Goal: Task Accomplishment & Management: Manage account settings

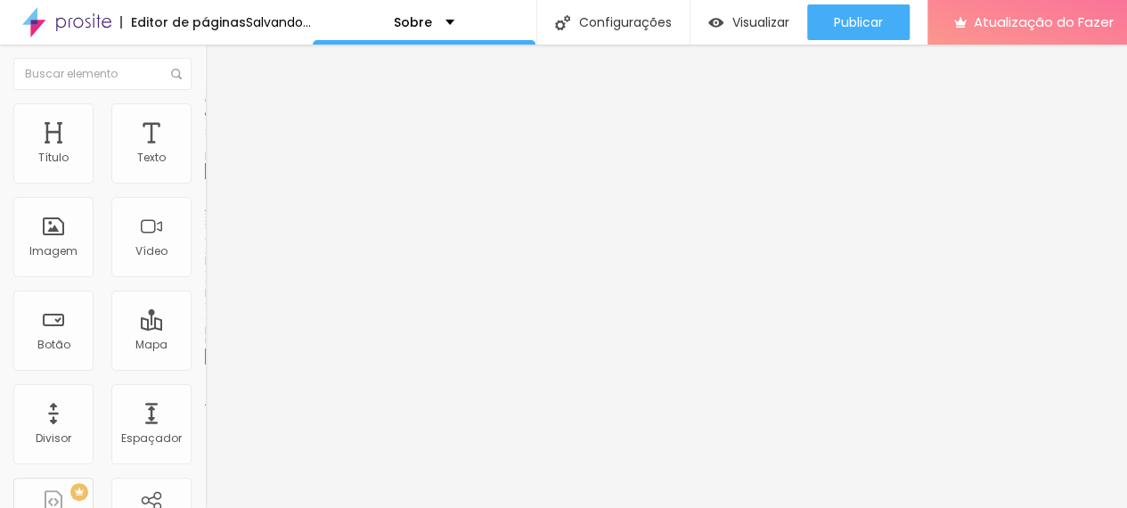
click at [216, 153] on font "Trocar imagem" at bounding box center [259, 145] width 86 height 15
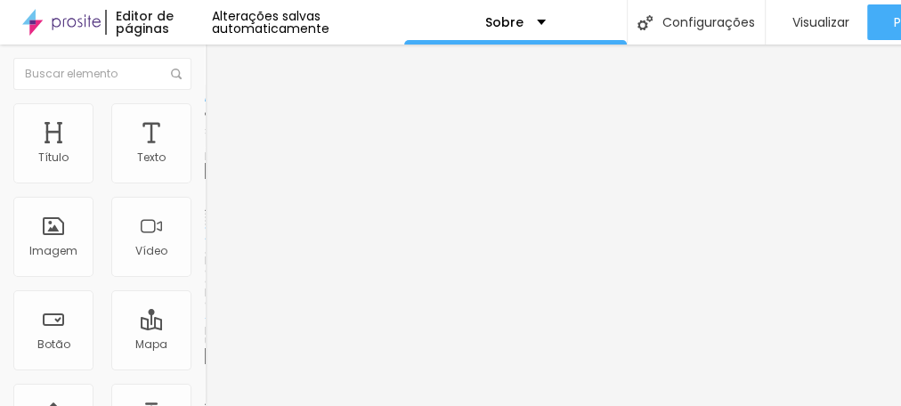
click at [221, 119] on font "Estilo" at bounding box center [235, 115] width 28 height 15
type input "80"
type input "75"
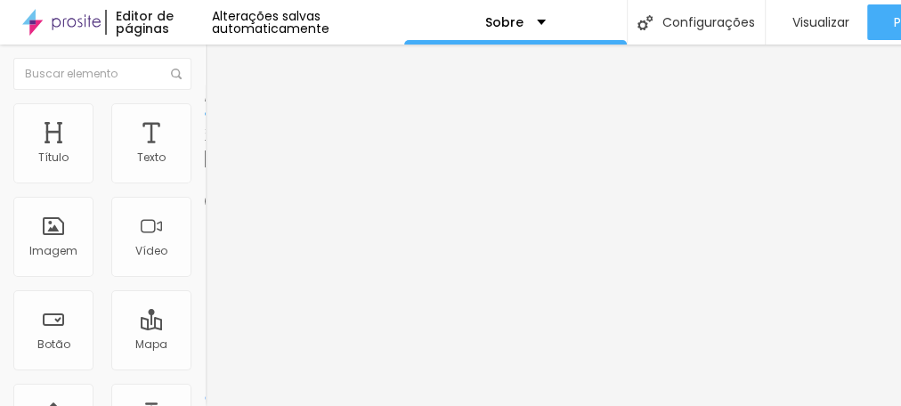
type input "70"
type input "65"
type input "60"
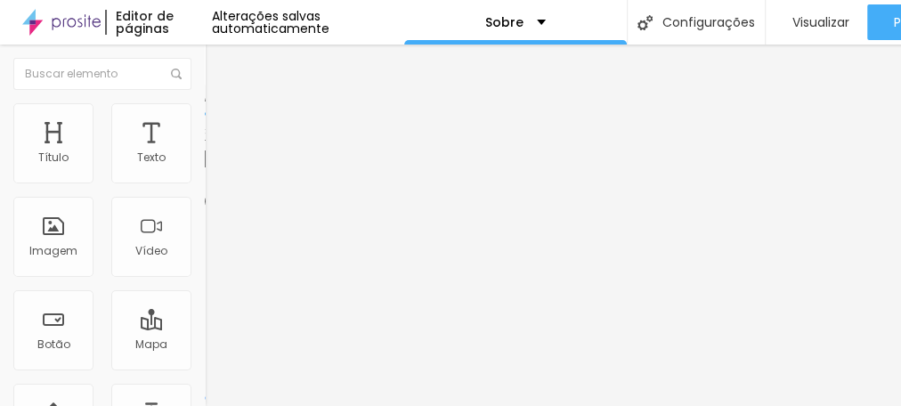
type input "60"
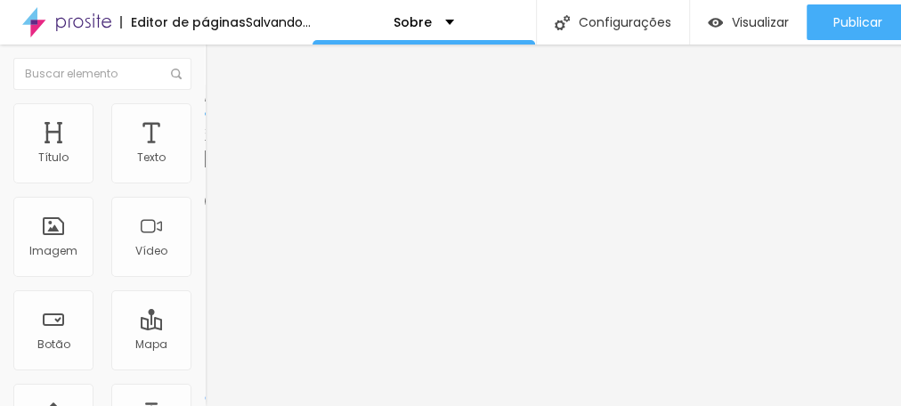
type input "55"
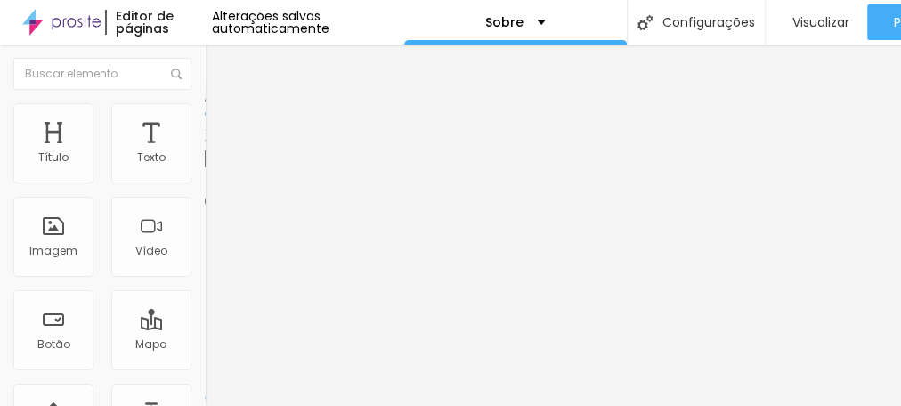
drag, startPoint x: 144, startPoint y: 193, endPoint x: 102, endPoint y: 195, distance: 41.9
type input "55"
click at [205, 183] on input "range" at bounding box center [262, 175] width 115 height 14
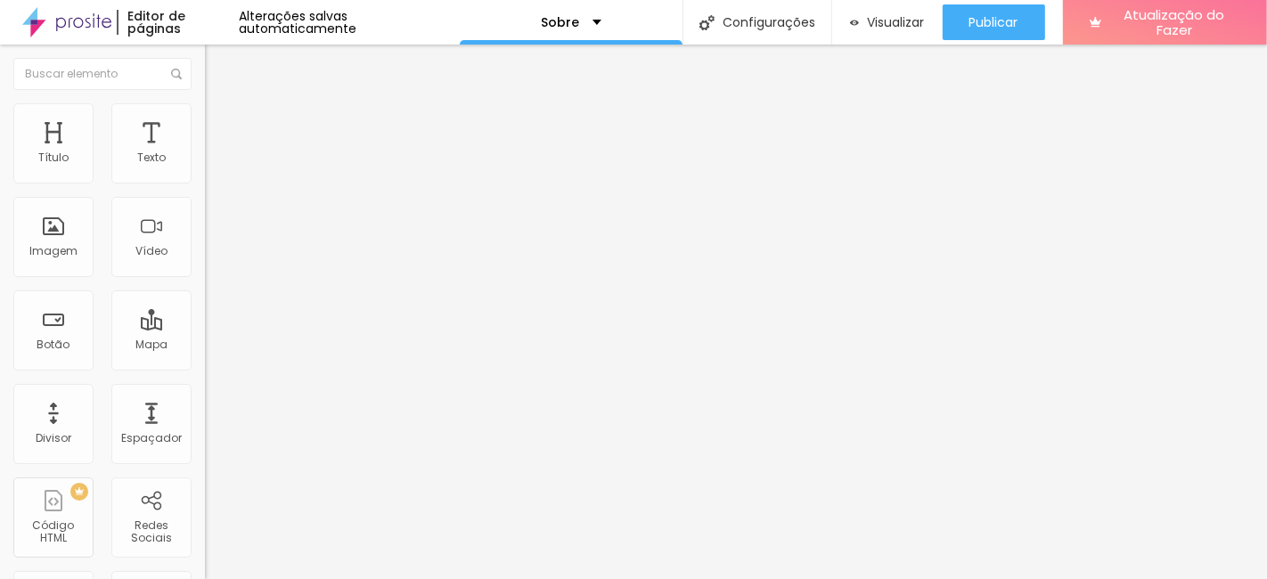
click at [205, 125] on ul "Conteúdo Estilo Avançado" at bounding box center [307, 112] width 205 height 53
click at [221, 123] on font "Estilo" at bounding box center [235, 115] width 28 height 15
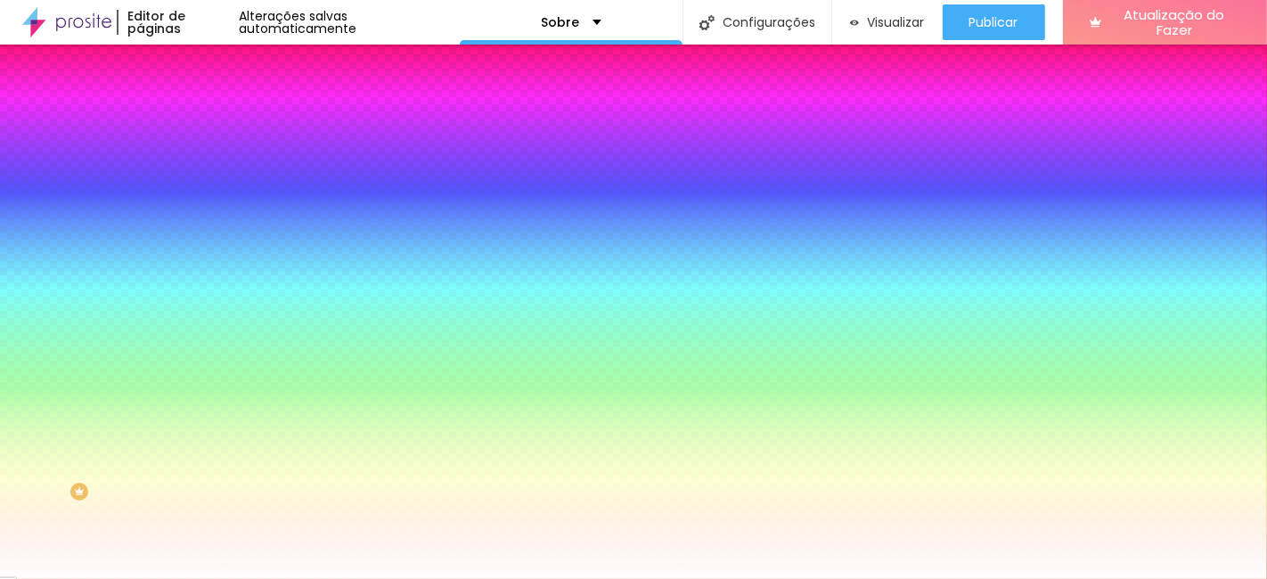
click at [205, 242] on div at bounding box center [307, 242] width 205 height 0
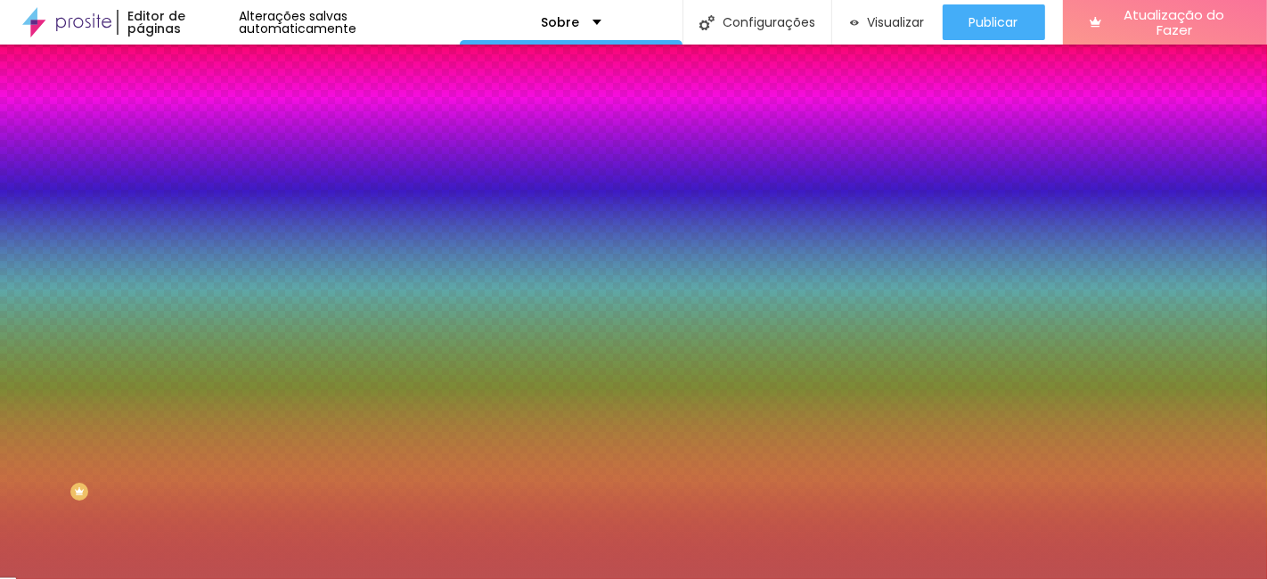
drag, startPoint x: 99, startPoint y: 402, endPoint x: 94, endPoint y: 380, distance: 21.8
click at [94, 380] on div at bounding box center [633, 289] width 1267 height 579
click at [205, 260] on input "#AC4A4A" at bounding box center [312, 251] width 214 height 18
drag, startPoint x: 188, startPoint y: 320, endPoint x: 137, endPoint y: 322, distance: 50.8
click at [205, 260] on input "#AC4A4A" at bounding box center [312, 251] width 214 height 18
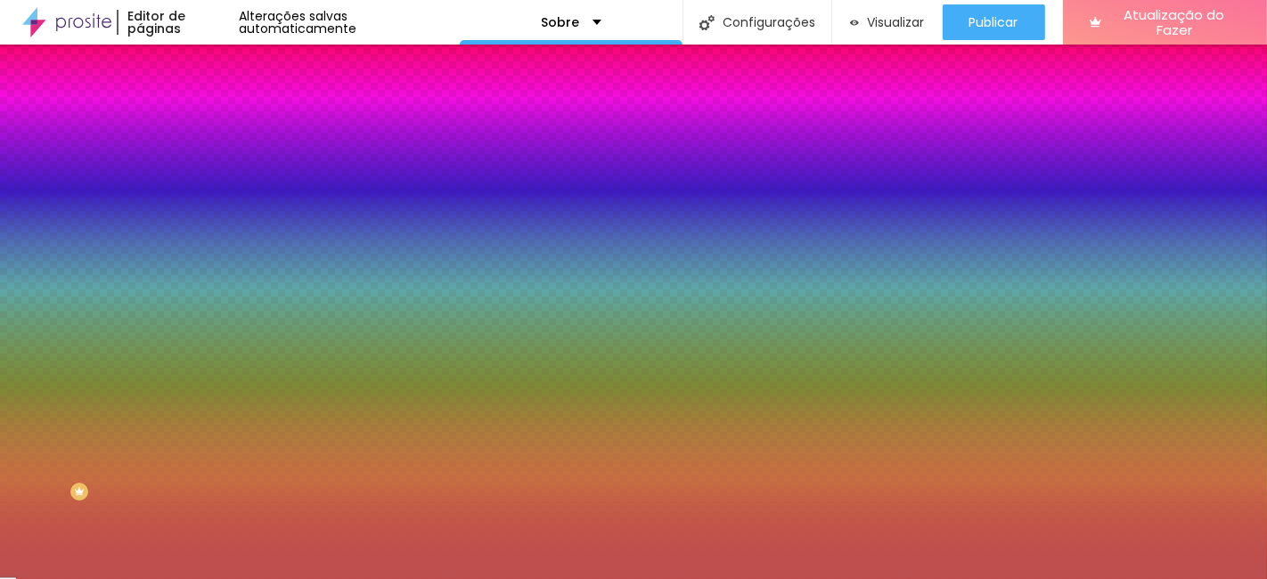
paste input
paste input "EE94F"
click at [205, 260] on input "#EE94F" at bounding box center [312, 251] width 214 height 18
click at [205, 242] on div at bounding box center [307, 242] width 205 height 0
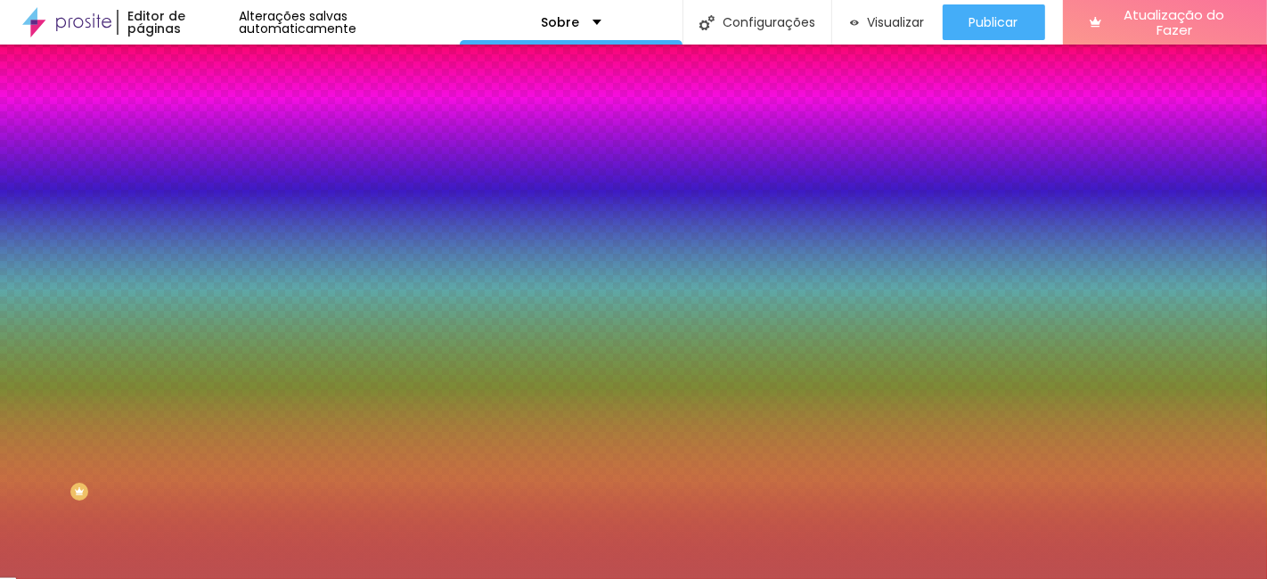
click at [205, 260] on input "#EE94F" at bounding box center [312, 251] width 214 height 18
drag, startPoint x: 182, startPoint y: 323, endPoint x: 140, endPoint y: 323, distance: 41.9
click at [205, 260] on input "#EE94F" at bounding box center [312, 251] width 214 height 18
paste input "9"
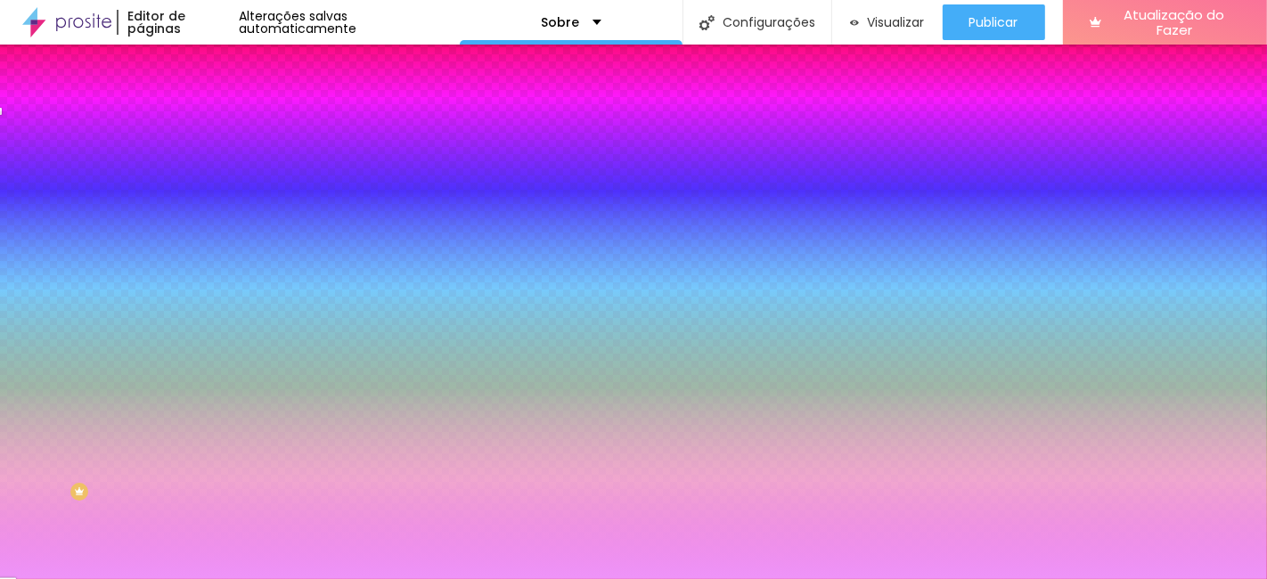
click at [205, 242] on div at bounding box center [307, 242] width 205 height 0
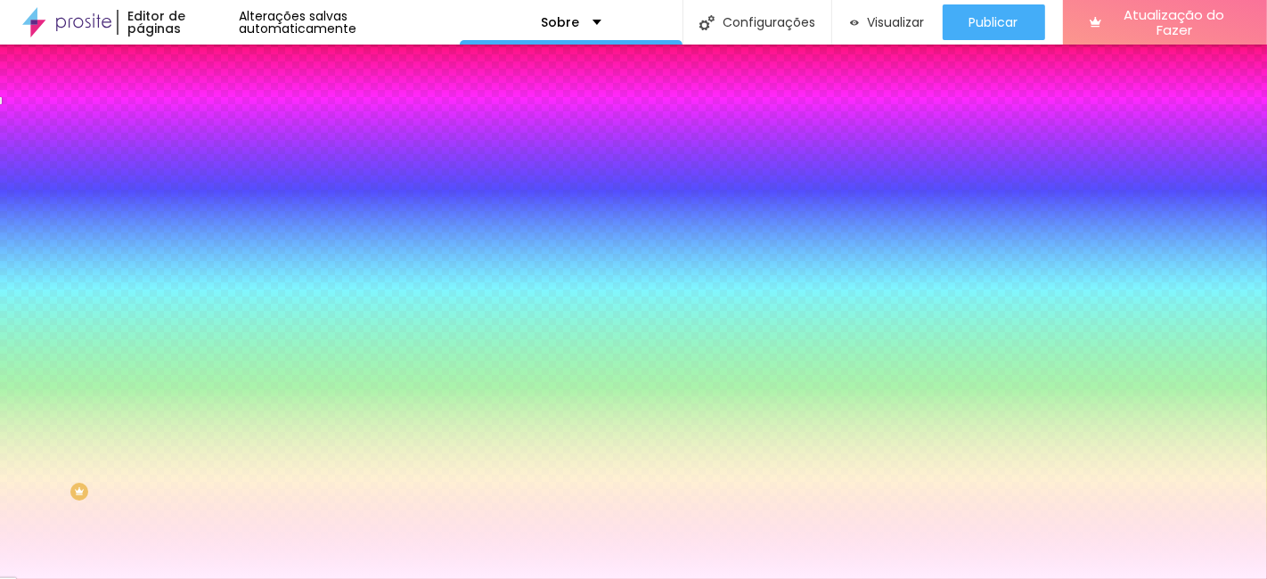
type input "#FFEDFF"
drag, startPoint x: 53, startPoint y: 355, endPoint x: 36, endPoint y: 338, distance: 25.2
click at [205, 260] on div "Cor de fundo Voltar ao padrão #FFEDFF" at bounding box center [307, 235] width 205 height 49
click at [205, 494] on div "Editar nulo Conteúdo Estilo Avançado Imagem de fundo Adicionar imagem Efeito da…" at bounding box center [307, 312] width 205 height 534
click at [221, 126] on font "Avançado" at bounding box center [250, 133] width 59 height 15
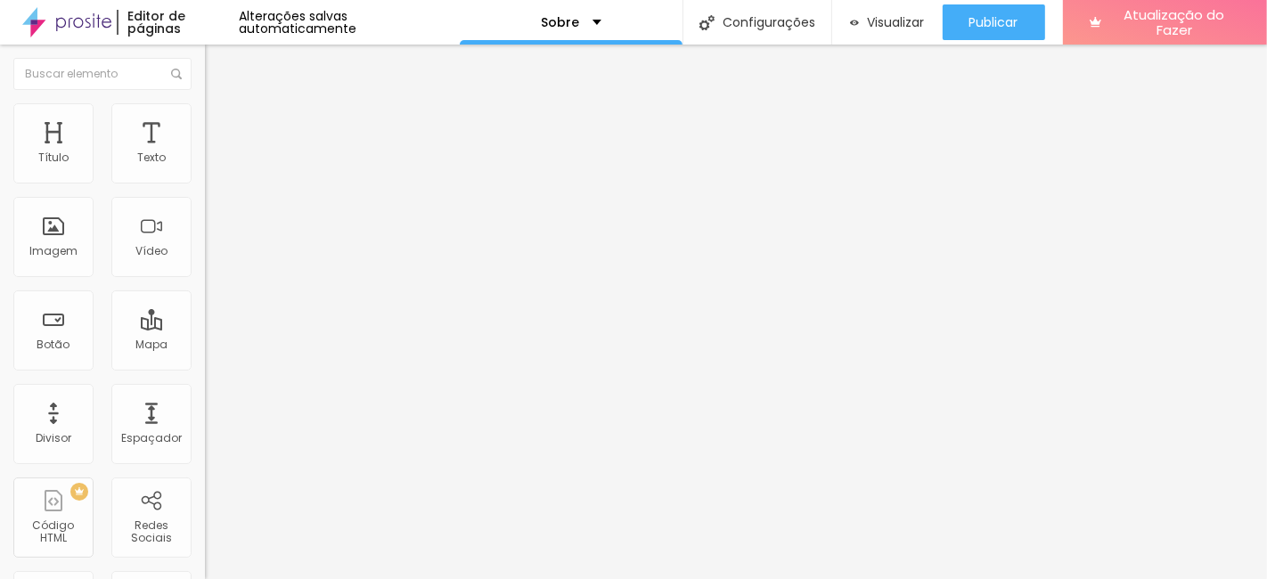
click at [205, 98] on li "Conteúdo" at bounding box center [307, 95] width 205 height 18
click at [70, 238] on div "Imagem" at bounding box center [53, 237] width 80 height 80
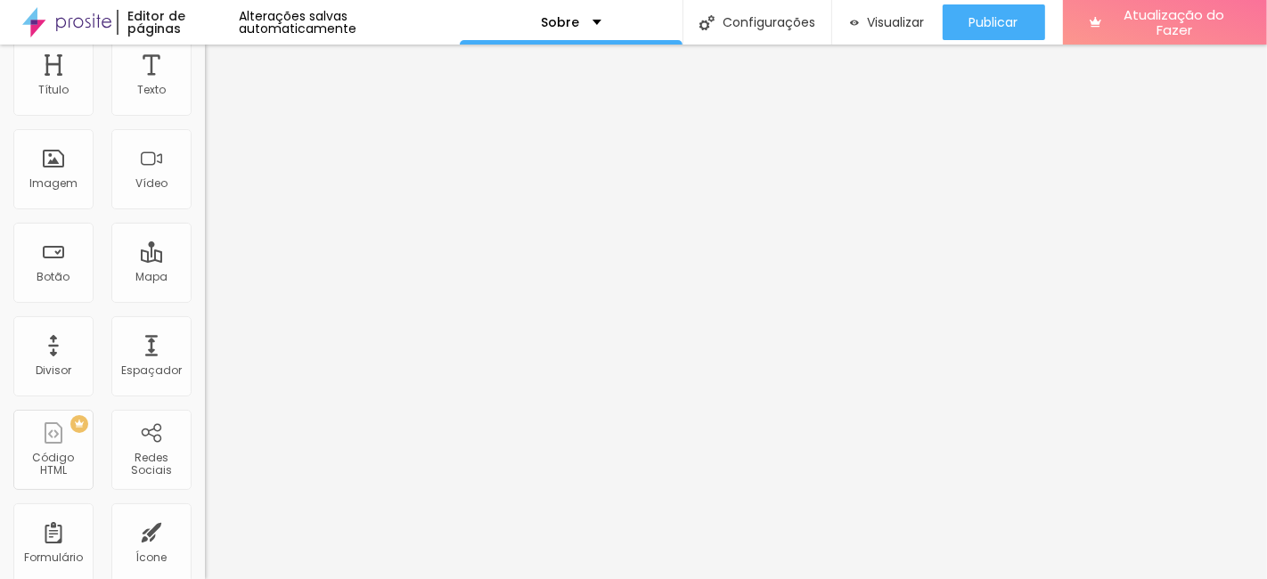
scroll to position [99, 0]
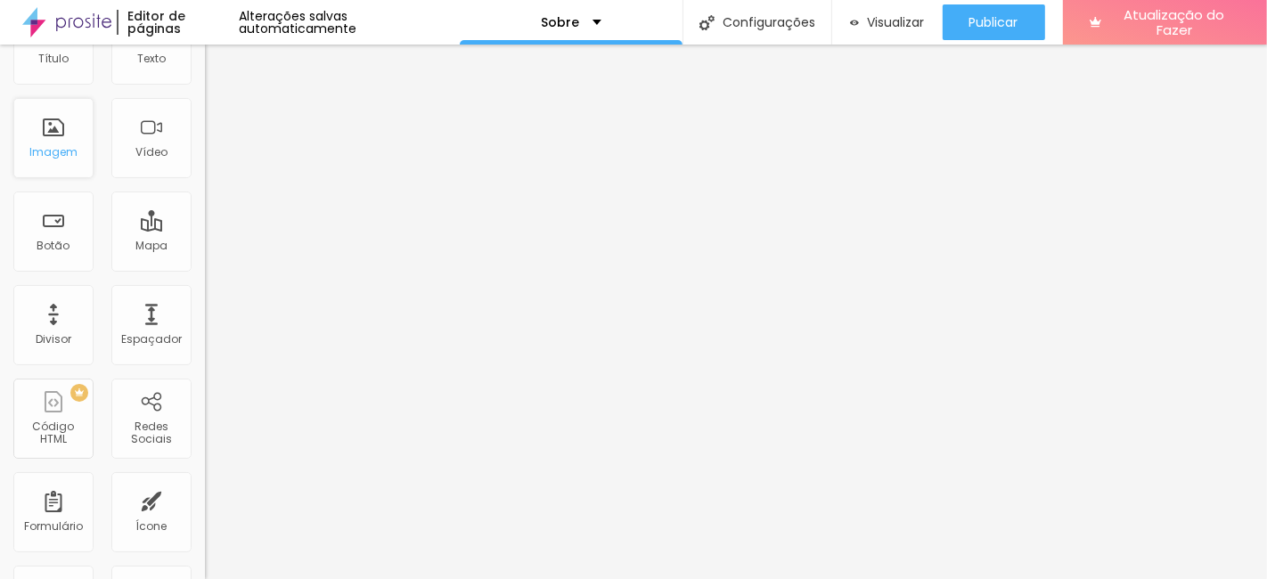
click at [61, 144] on font "Imagem" at bounding box center [53, 151] width 48 height 15
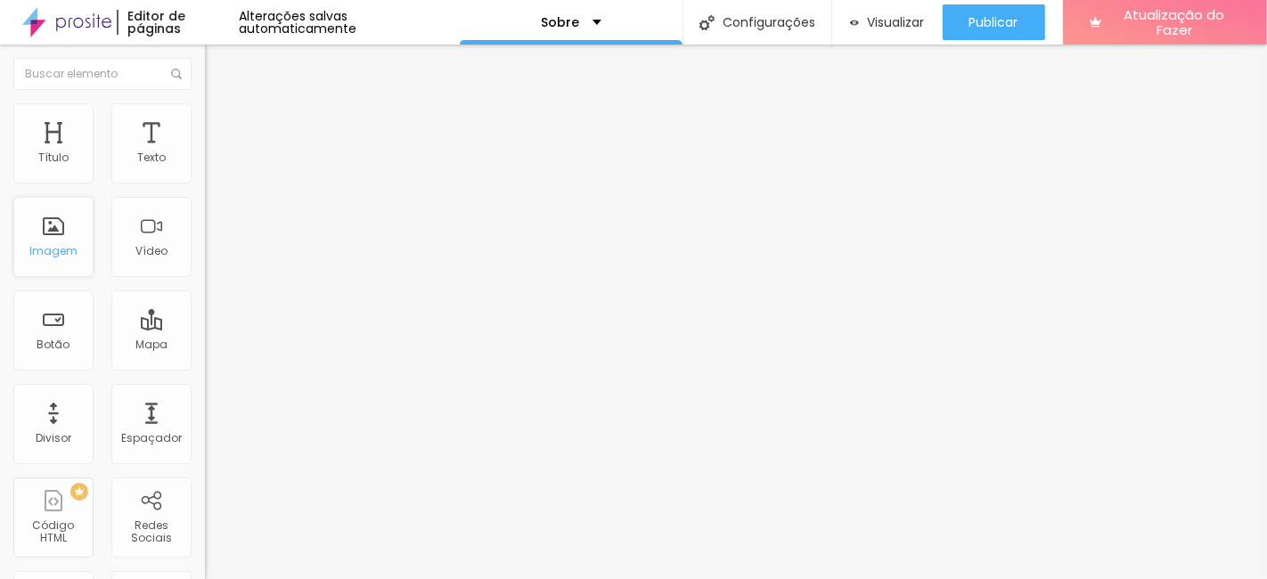
click at [60, 215] on div "Imagem" at bounding box center [53, 237] width 80 height 80
click at [221, 123] on font "Estilo" at bounding box center [235, 115] width 28 height 15
type input "50"
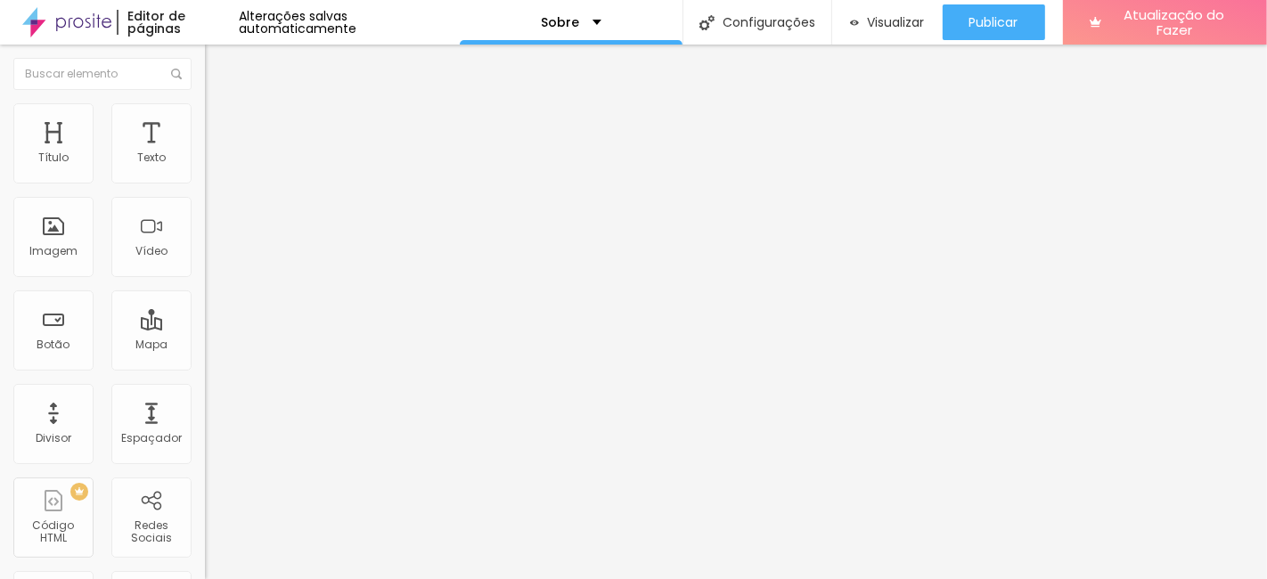
type input "45"
type input "50"
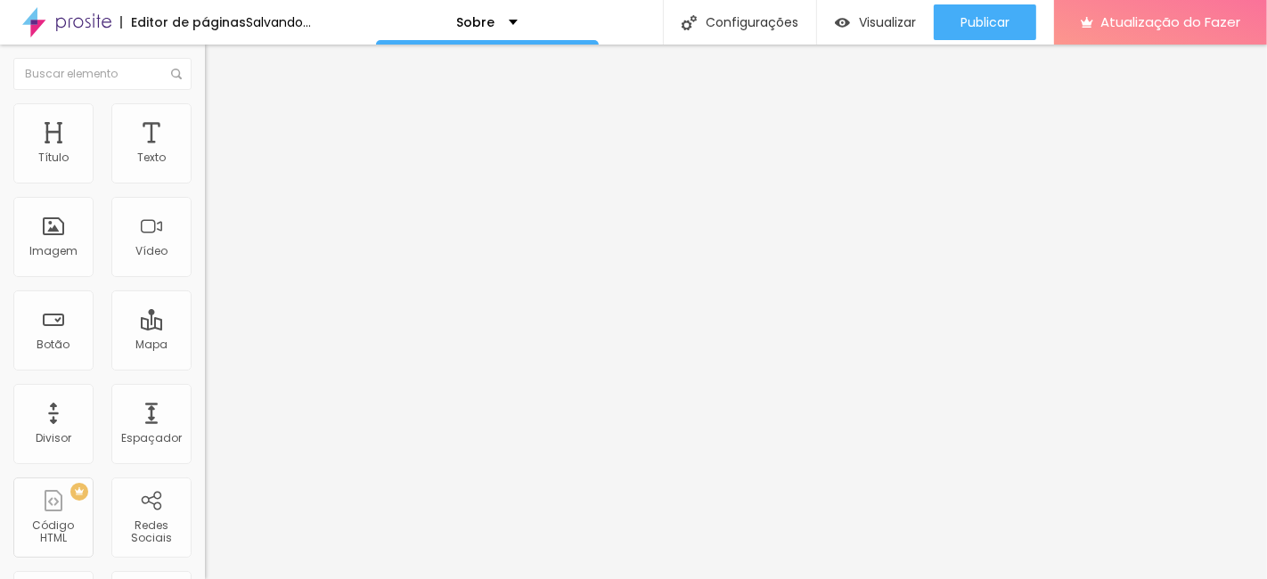
type input "50"
click at [205, 183] on input "range" at bounding box center [262, 175] width 115 height 14
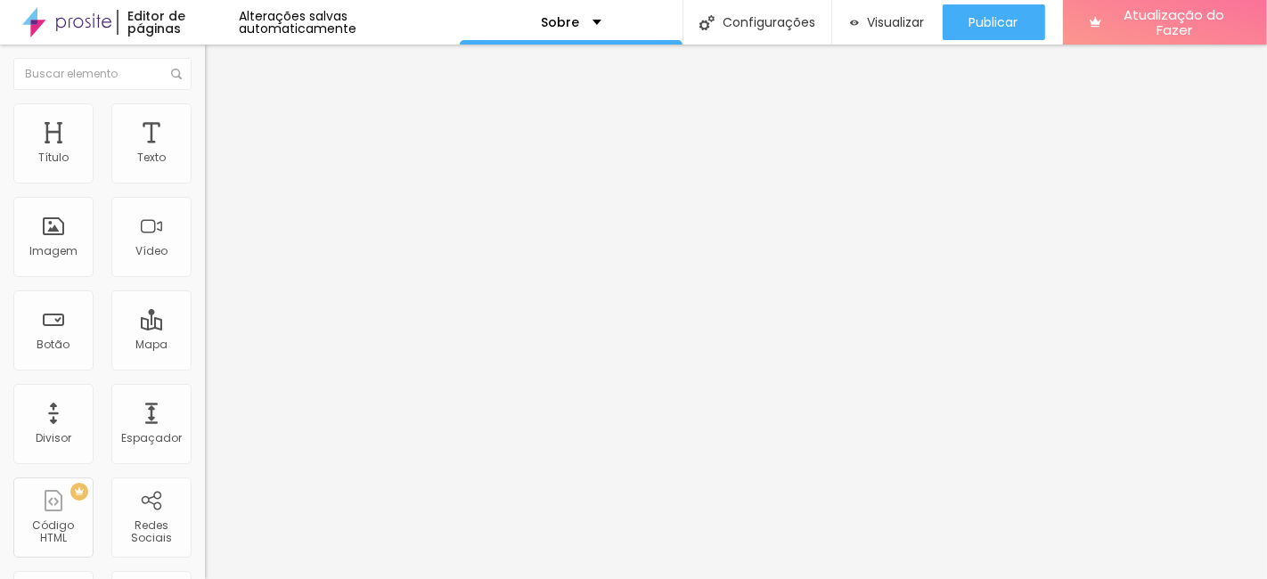
click at [205, 342] on div "Editar nulo Conteúdo Estilo Avançado Tamanho 50 px % 0 Borda arredondada Sombra…" at bounding box center [307, 312] width 205 height 534
click at [218, 71] on img "button" at bounding box center [225, 65] width 14 height 14
click at [50, 326] on div "Botão" at bounding box center [53, 330] width 80 height 80
click at [55, 335] on div "Botão" at bounding box center [53, 330] width 80 height 80
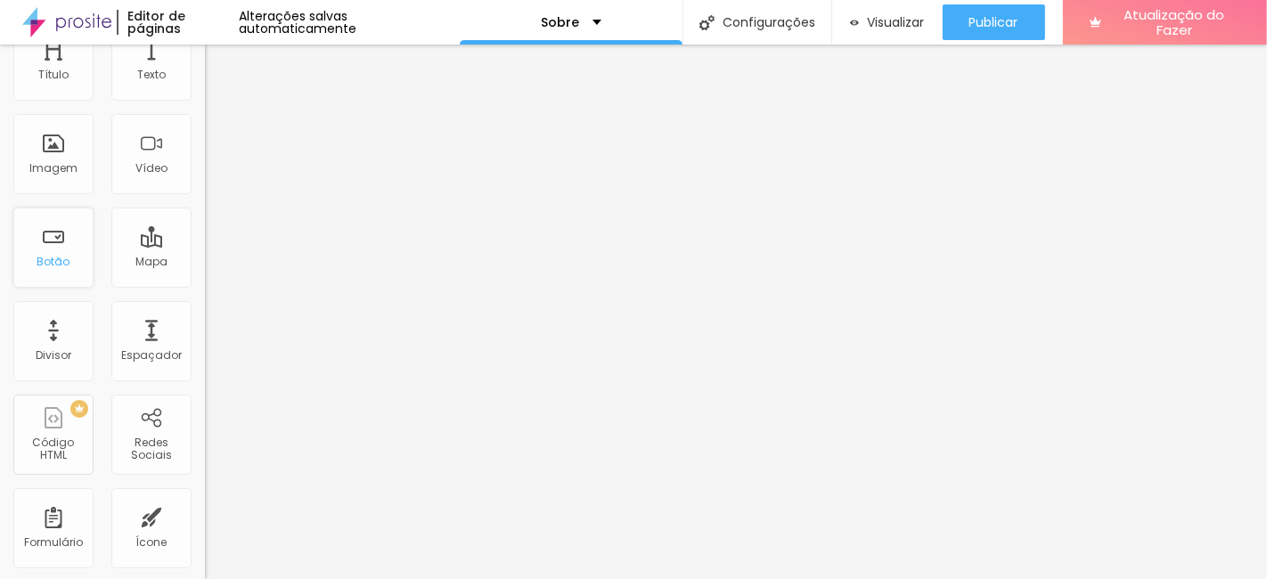
scroll to position [198, 0]
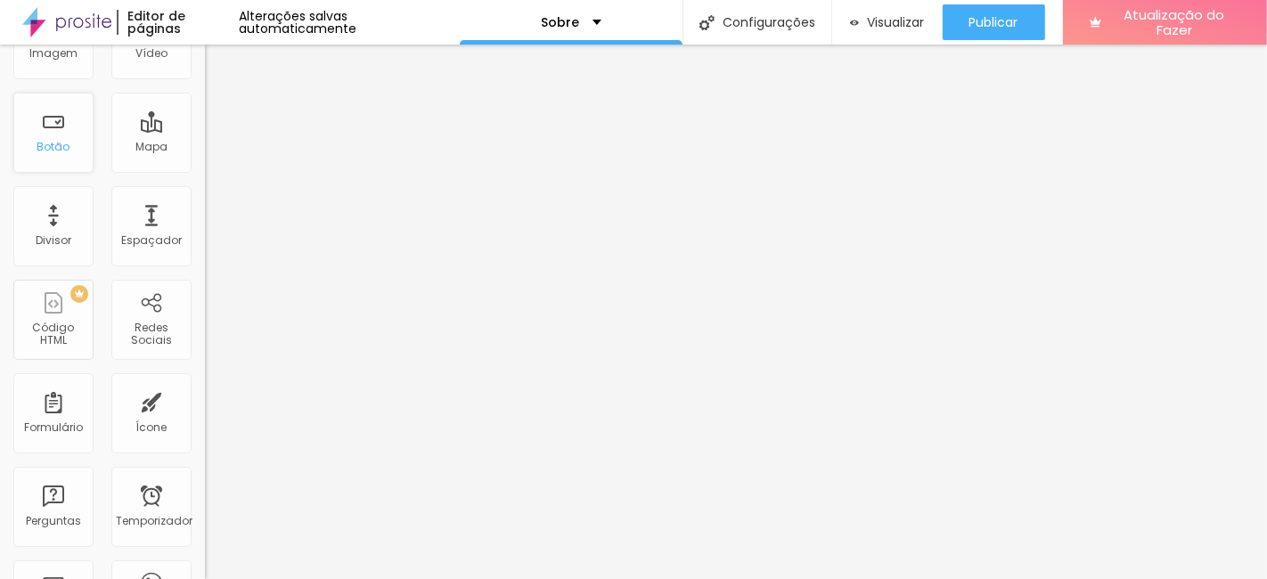
click at [56, 158] on div "Botão" at bounding box center [53, 133] width 80 height 80
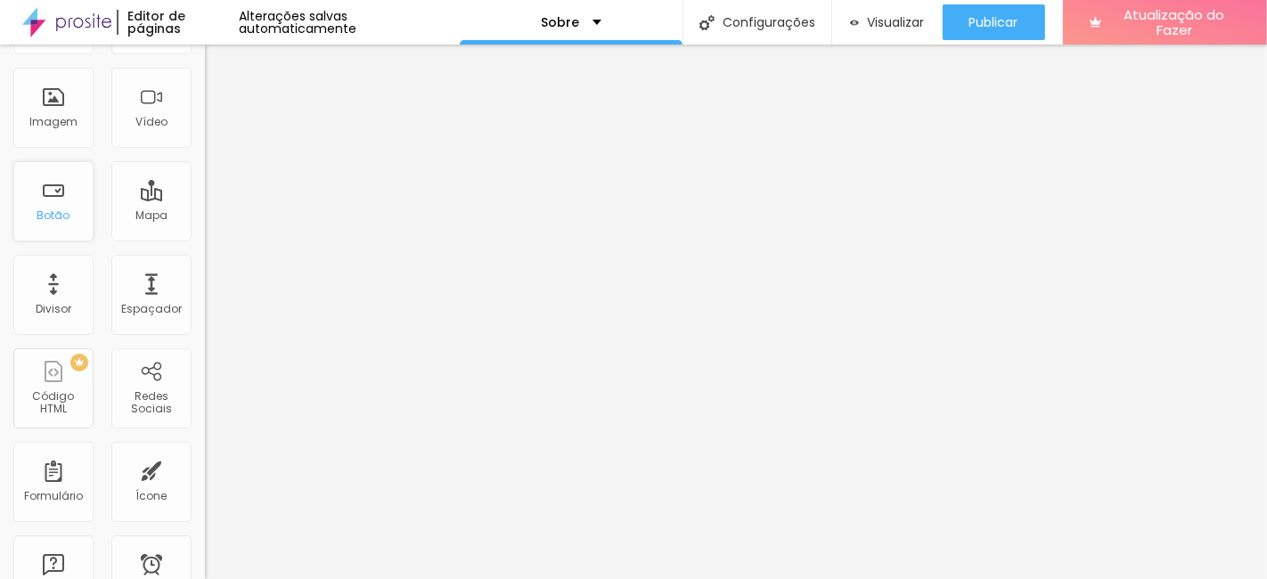
scroll to position [99, 0]
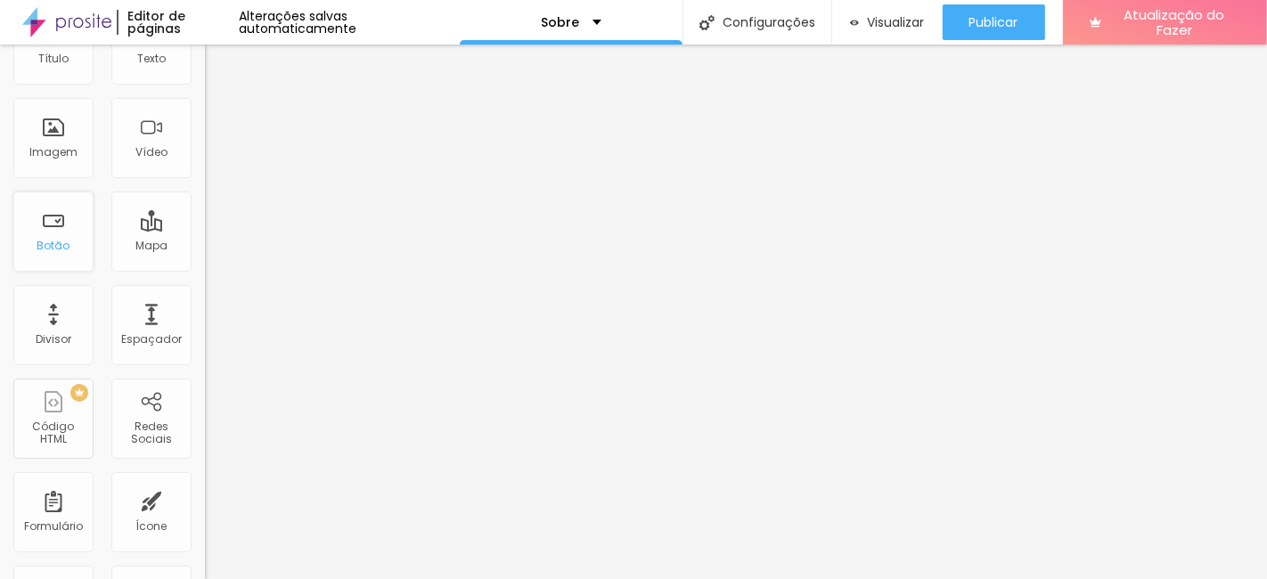
click at [62, 230] on div "Botão" at bounding box center [53, 232] width 80 height 80
click at [139, 249] on font "Mapa" at bounding box center [151, 245] width 32 height 15
click at [137, 230] on div "Mapa" at bounding box center [151, 232] width 80 height 80
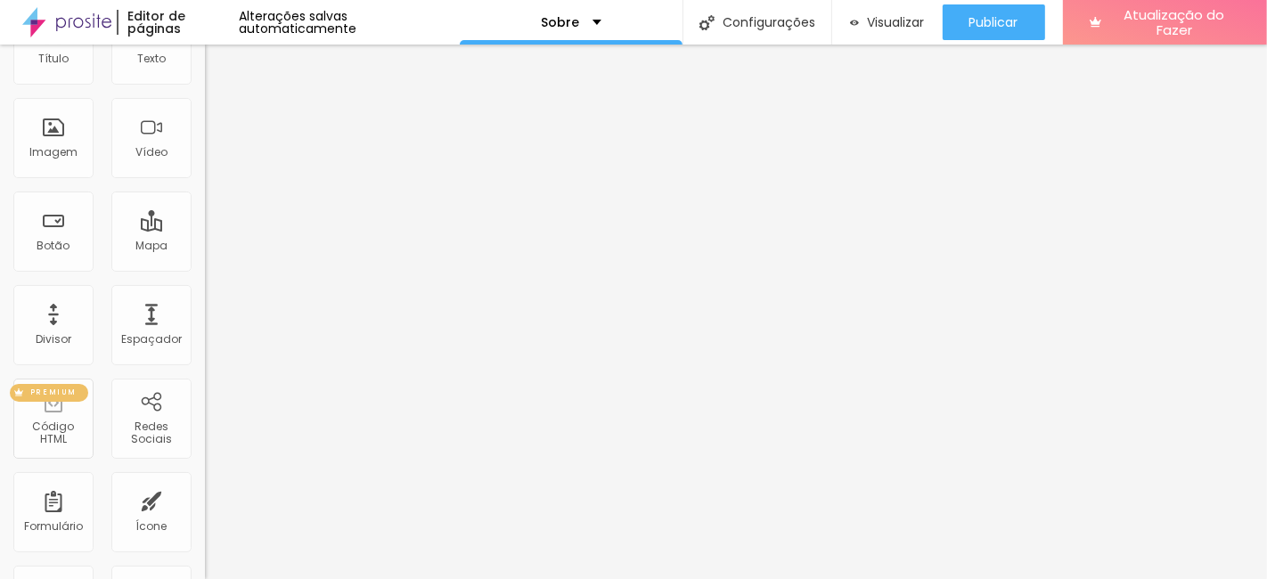
scroll to position [198, 0]
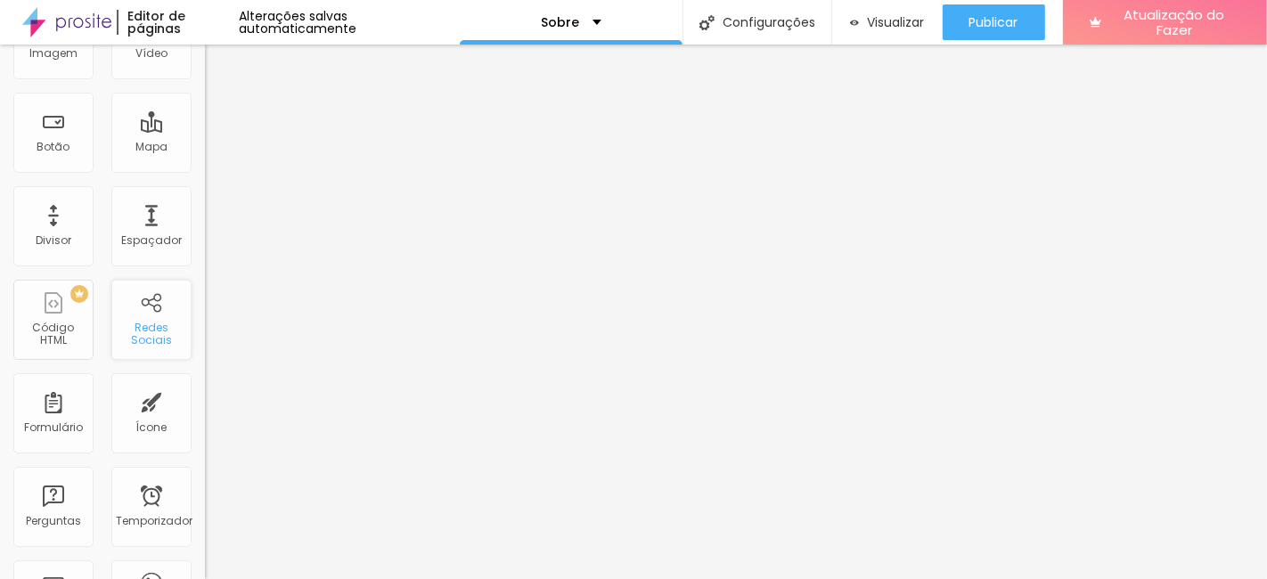
click at [136, 318] on div "Redes Sociais" at bounding box center [151, 320] width 80 height 80
click at [140, 310] on div "Redes Sociais" at bounding box center [151, 320] width 80 height 80
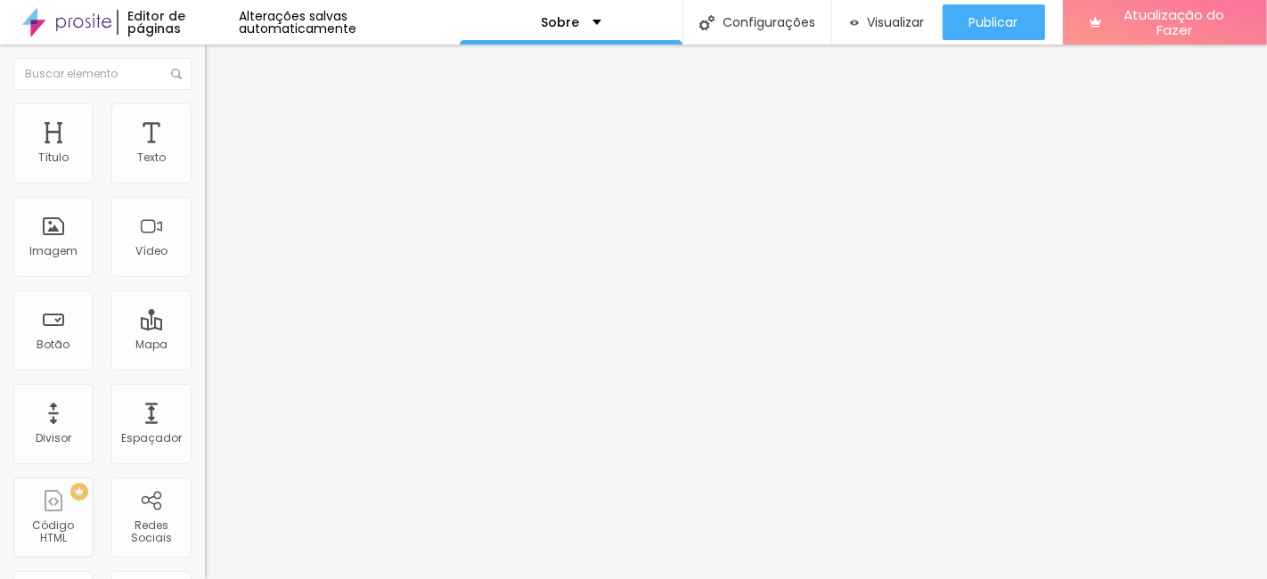
drag, startPoint x: 96, startPoint y: 314, endPoint x: 9, endPoint y: 312, distance: 87.3
paste input "[DOMAIN_NAME][URL]"
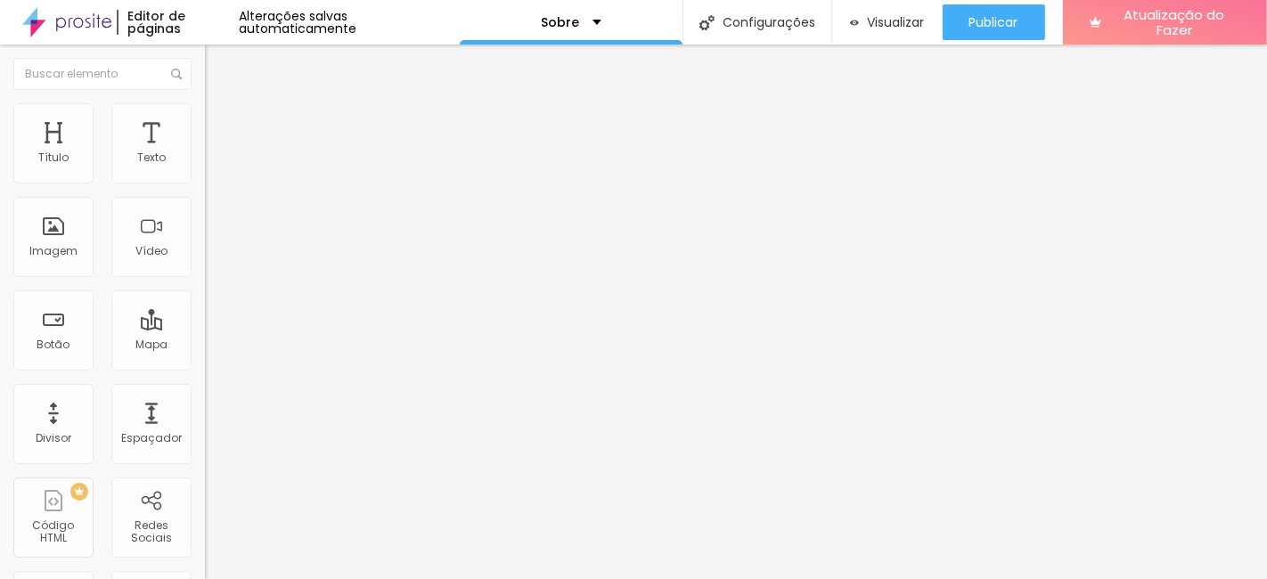
scroll to position [0, 96]
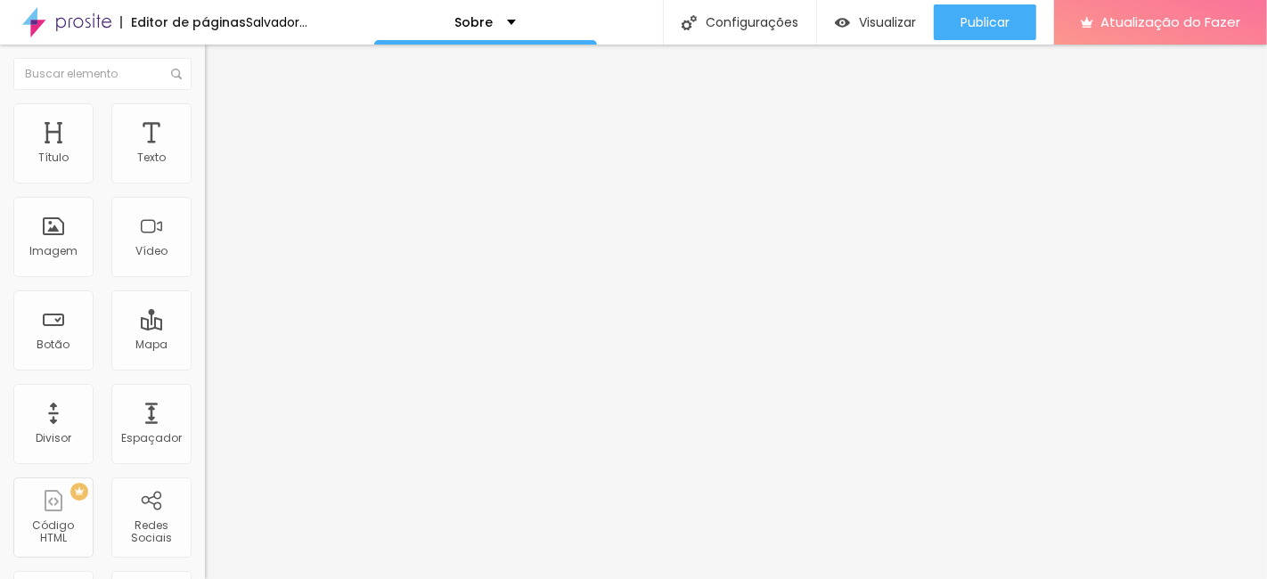
type input "[URL][DOMAIN_NAME]"
click at [205, 371] on img at bounding box center [211, 377] width 12 height 12
type input "[URL][DOMAIN_NAME]"
type input "https://"
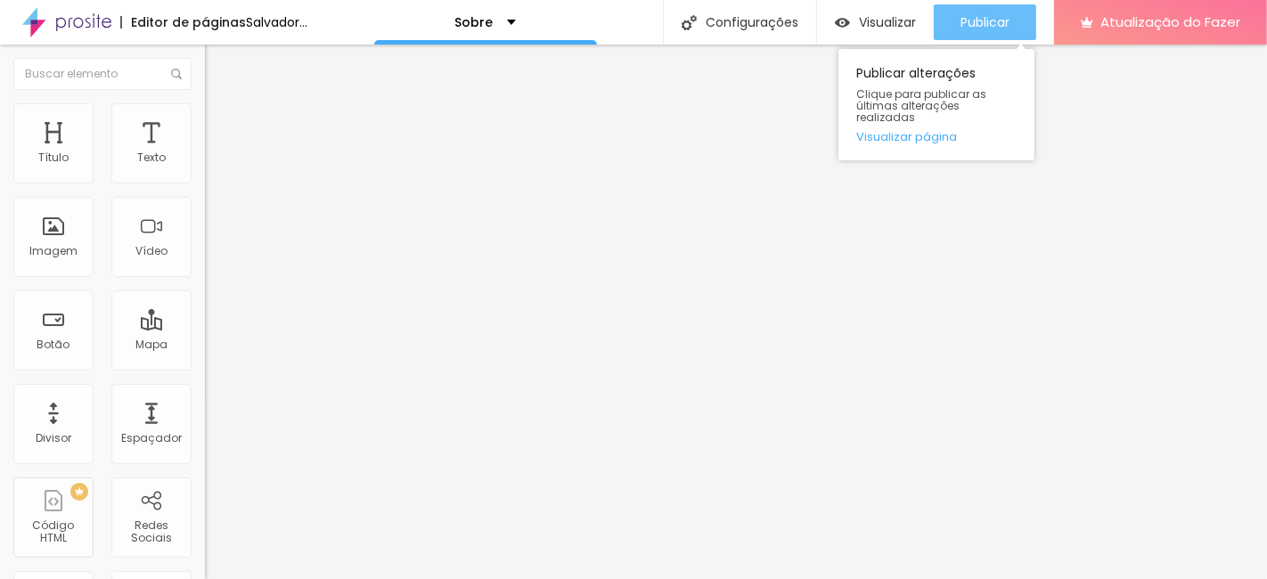
click at [994, 24] on font "Publicar" at bounding box center [984, 22] width 49 height 18
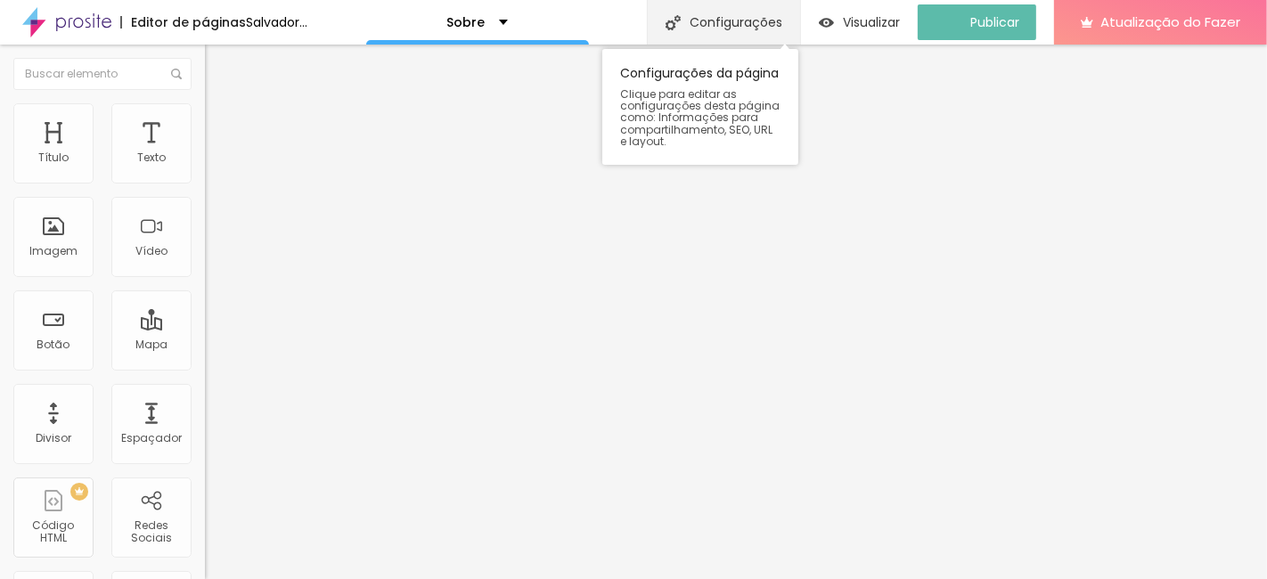
click at [758, 13] on font "Configurações" at bounding box center [735, 22] width 93 height 18
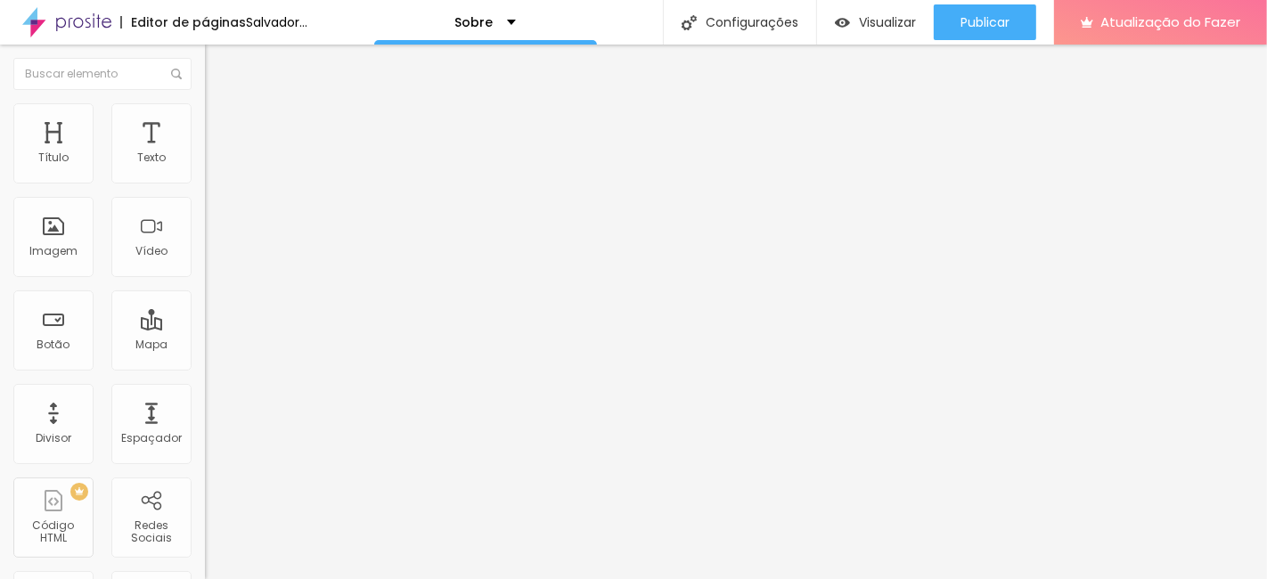
type input "Sobre mim"
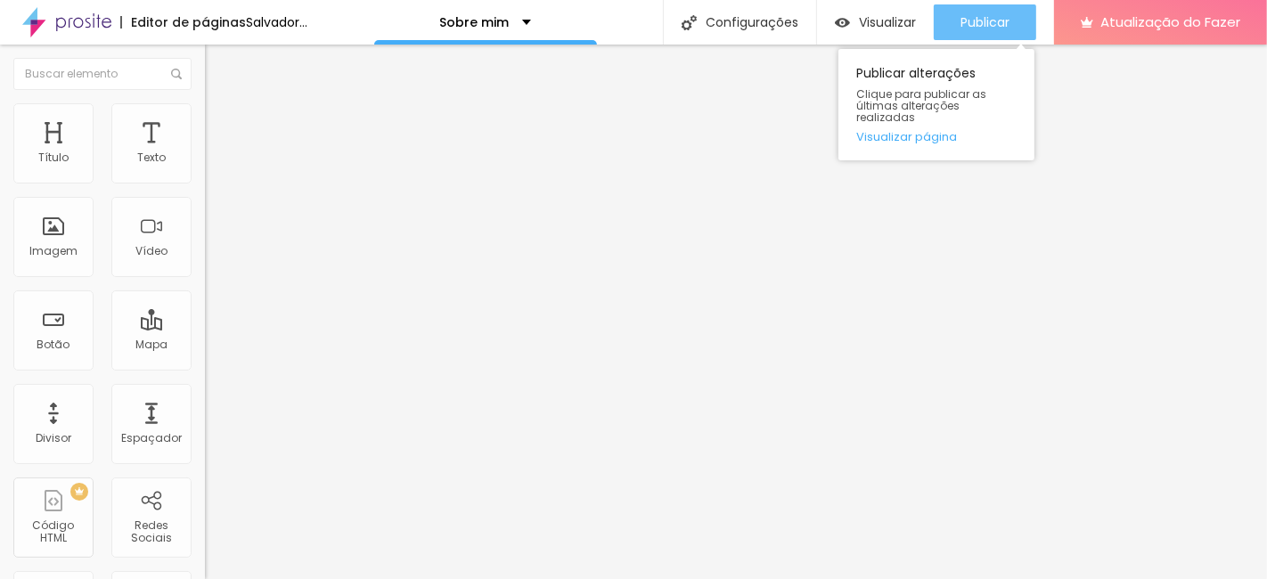
click at [997, 29] on font "Publicar" at bounding box center [984, 22] width 49 height 18
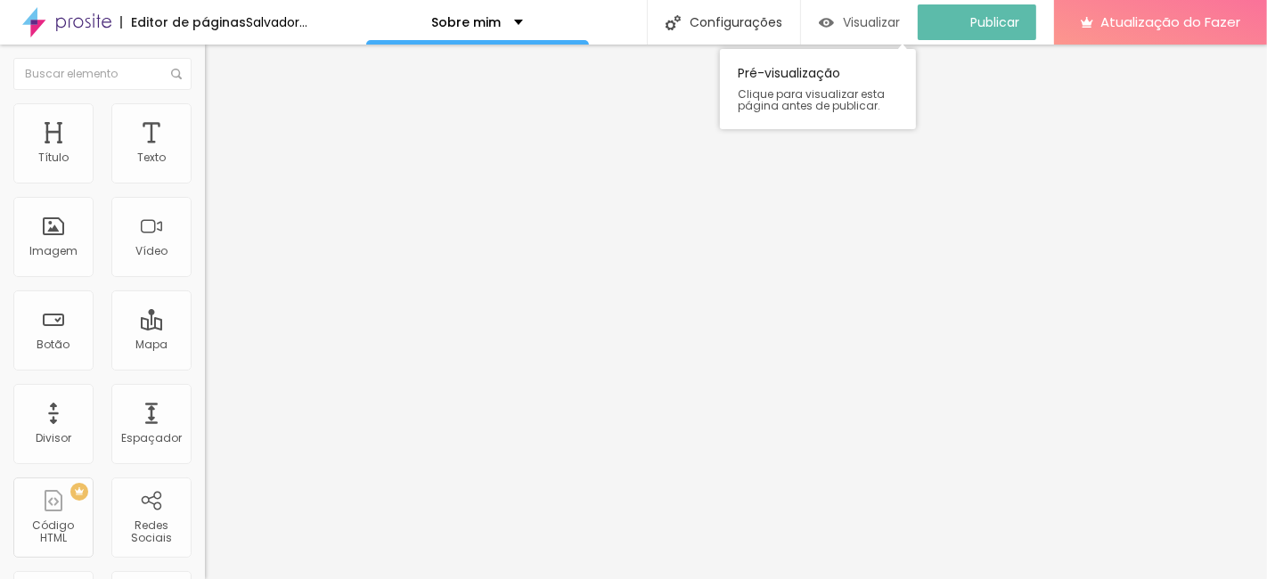
click at [900, 30] on font "Visualizar" at bounding box center [871, 22] width 57 height 18
